Goal: Find specific page/section: Find specific page/section

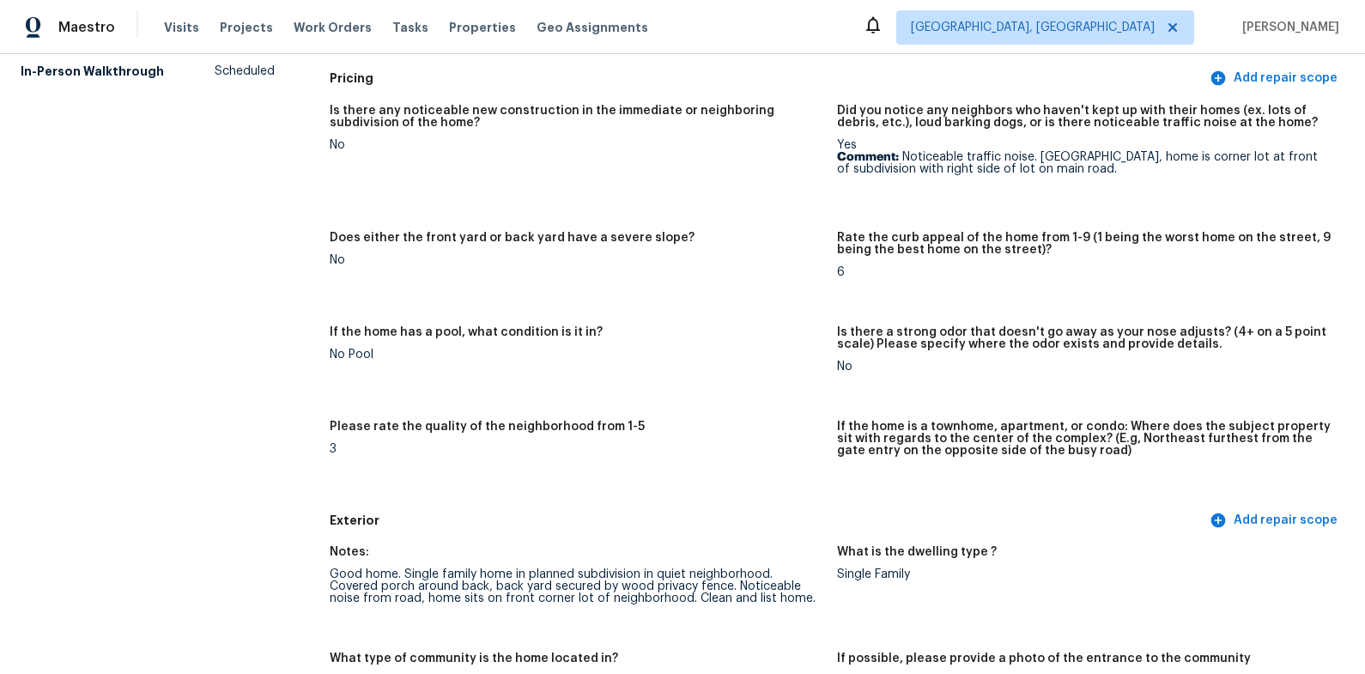
scroll to position [252, 0]
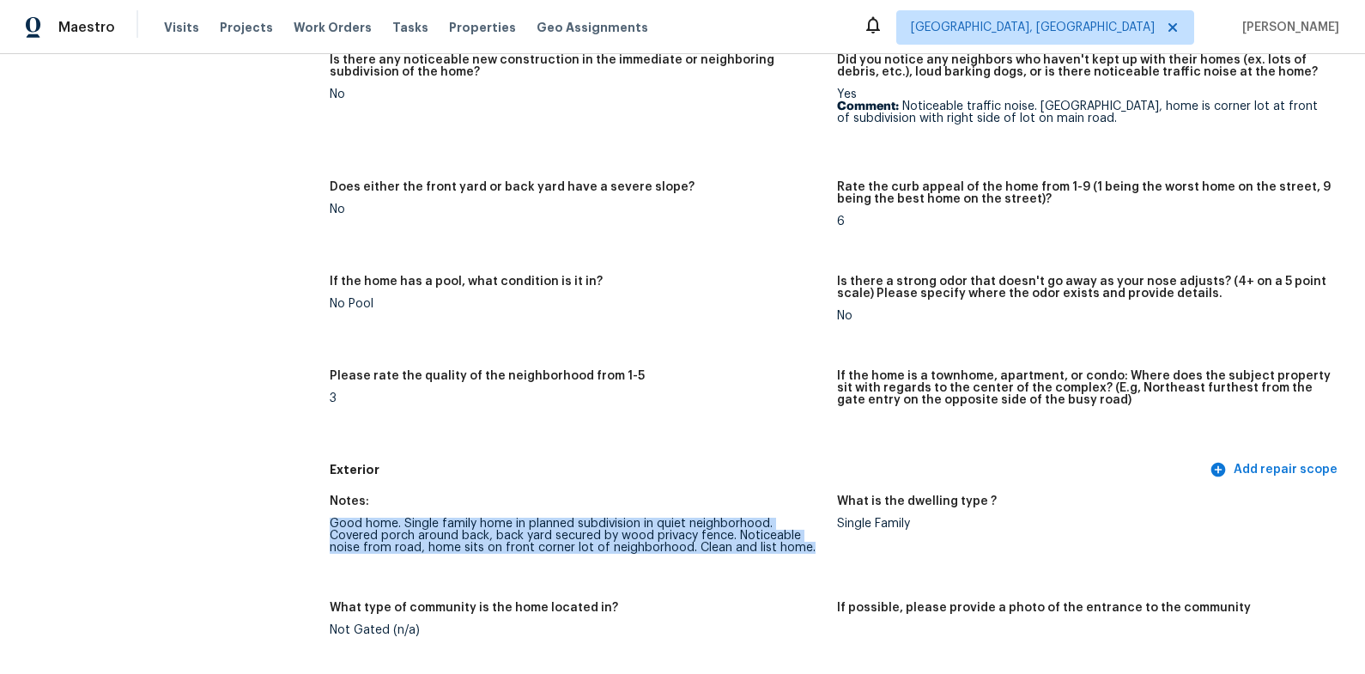
drag, startPoint x: 759, startPoint y: 551, endPoint x: 332, endPoint y: 530, distance: 427.2
click at [332, 530] on div "Good home. Single family home in planned subdivision in quiet neighborhood. Cov…" at bounding box center [577, 536] width 494 height 36
copy div "Good home. Single family home in planned subdivision in quiet neighborhood. Cov…"
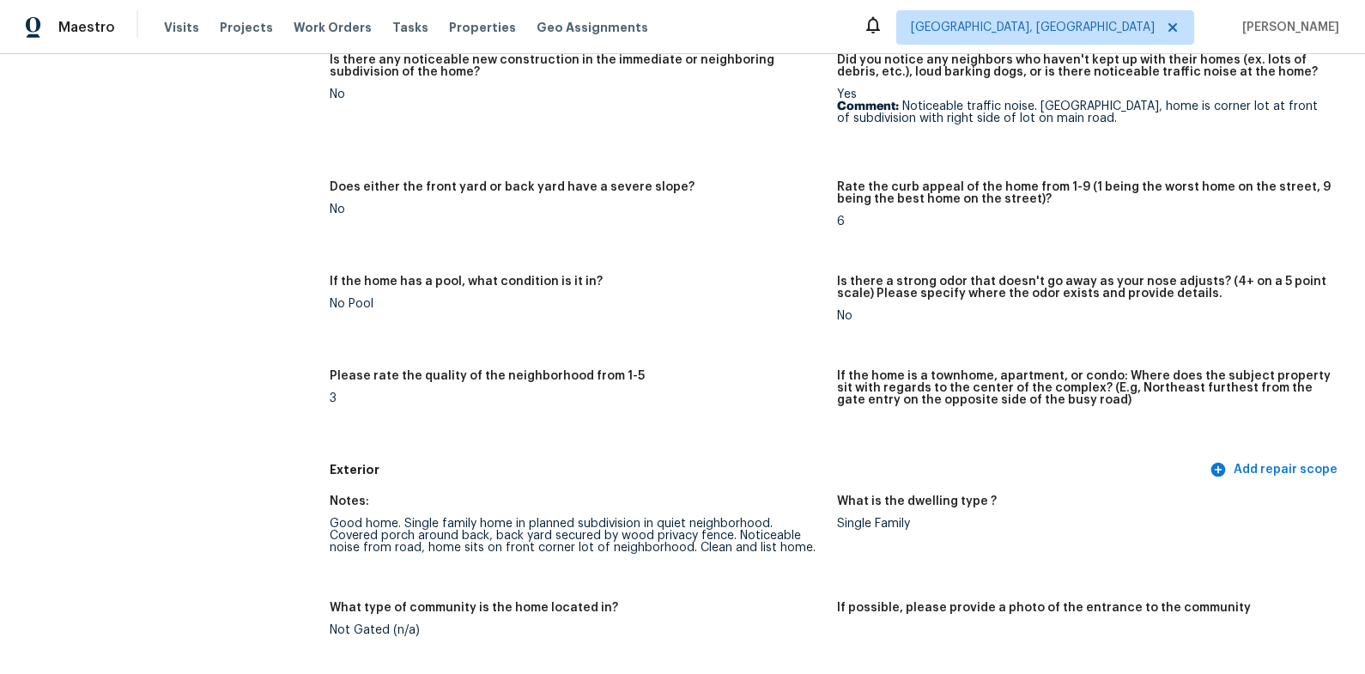
click at [731, 367] on div "Is there any noticeable new construction in the immediate or neighboring subdiv…" at bounding box center [837, 249] width 1015 height 410
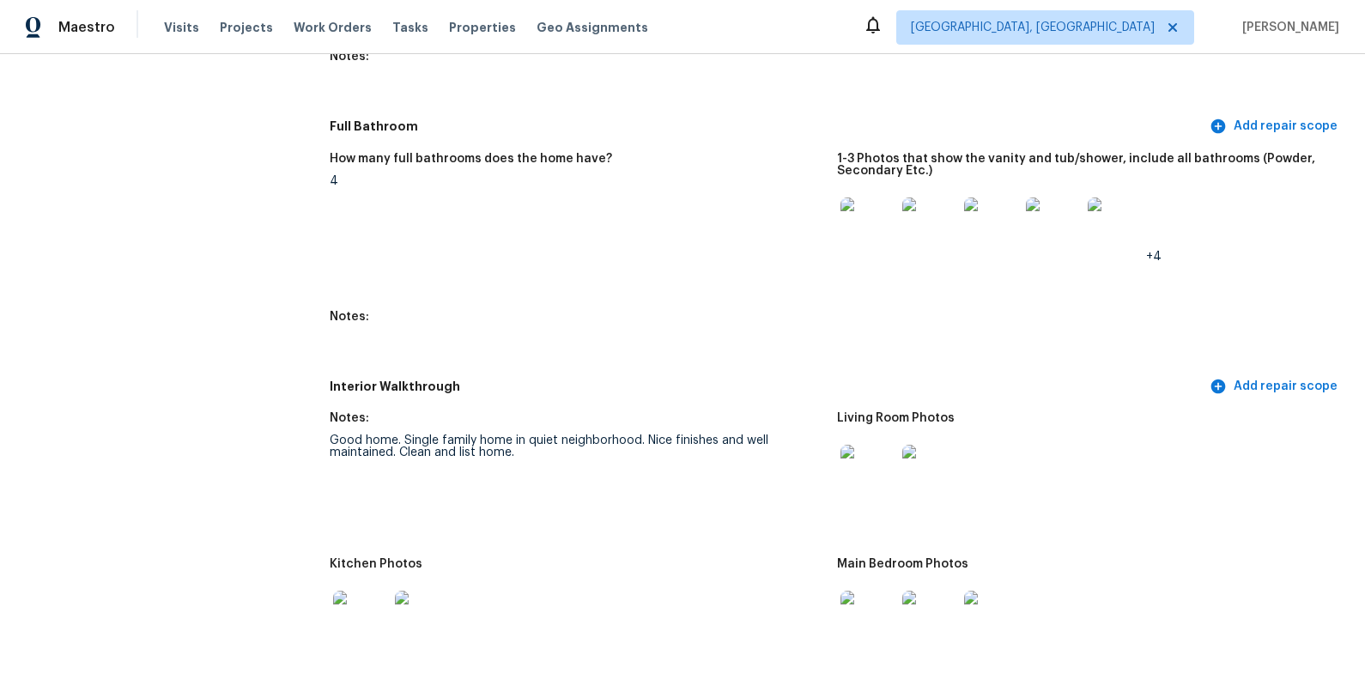
scroll to position [2389, 0]
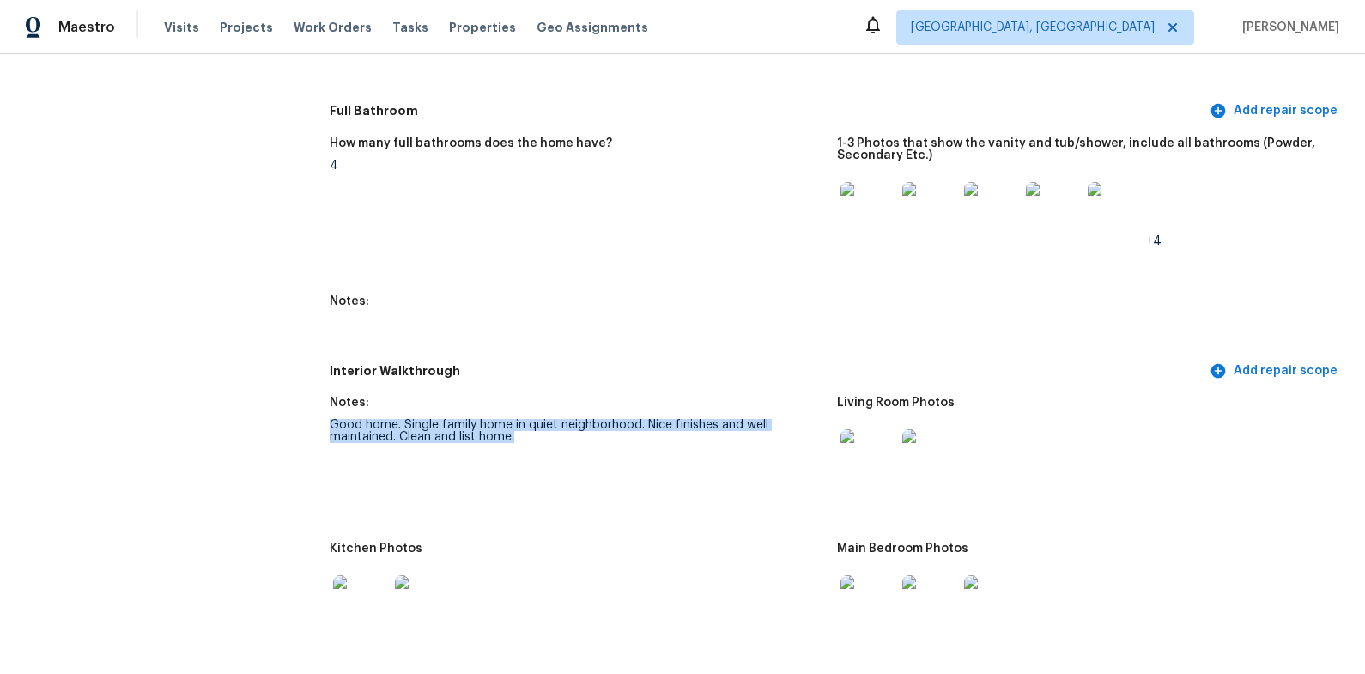
drag, startPoint x: 520, startPoint y: 441, endPoint x: 356, endPoint y: 418, distance: 165.6
click at [356, 418] on figure "Notes: Good home. Single family home in quiet neighborhood. Nice finishes and w…" at bounding box center [583, 459] width 507 height 125
copy figure "Good home. Single family home in quiet neighborhood. Nice finishes and well mai…"
click at [514, 326] on figure "Notes:" at bounding box center [583, 320] width 507 height 50
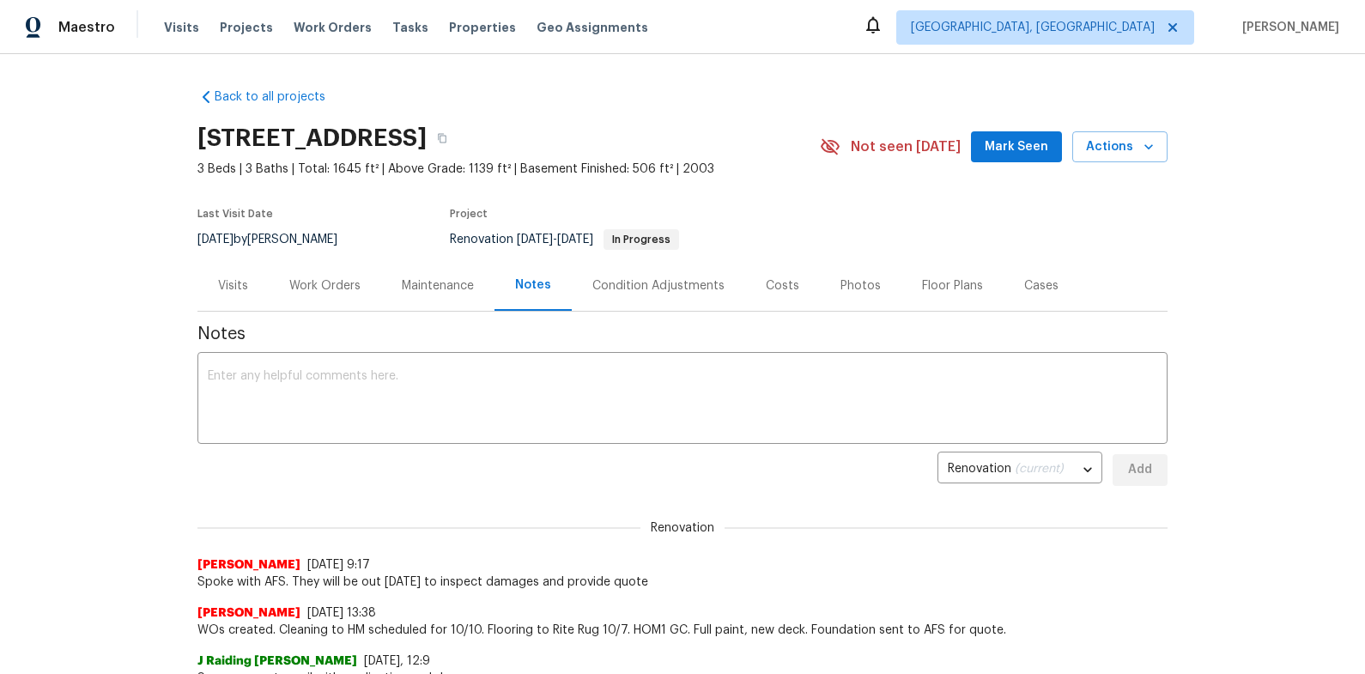
click at [449, 31] on span "Properties" at bounding box center [482, 27] width 67 height 17
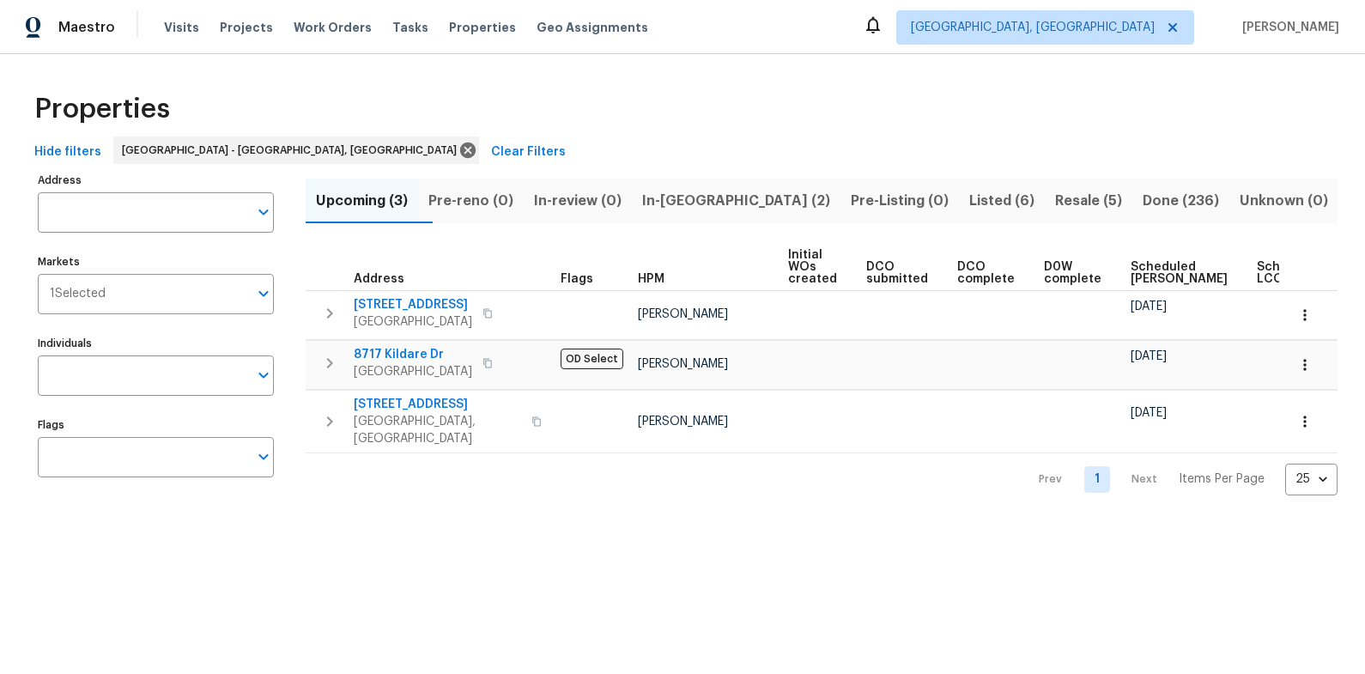
click at [1061, 199] on span "Resale (5)" at bounding box center [1088, 201] width 67 height 24
